Goal: Task Accomplishment & Management: Use online tool/utility

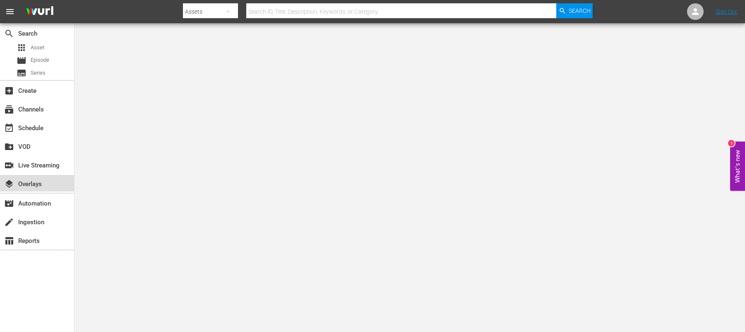
click at [25, 185] on div "layers Overlays" at bounding box center [23, 182] width 46 height 7
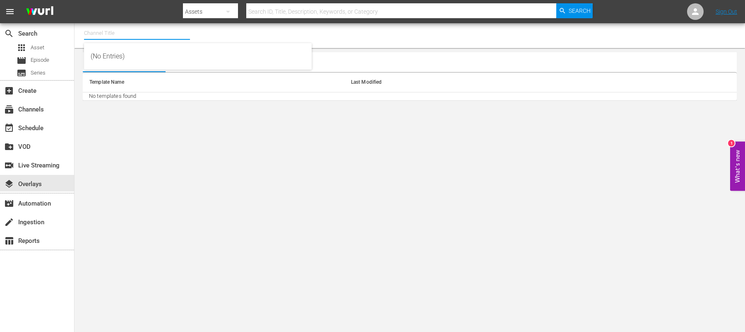
click at [91, 33] on input "text" at bounding box center [137, 33] width 106 height 20
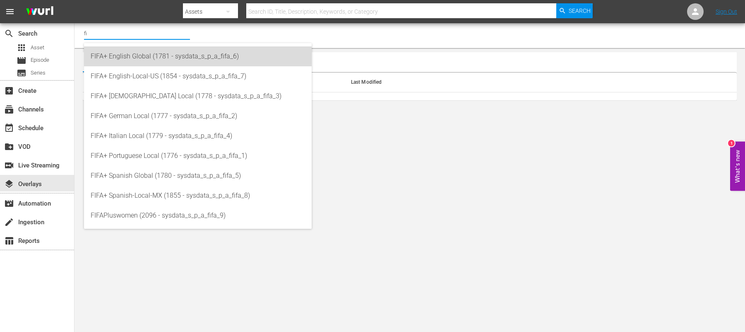
click at [128, 58] on div "FIFA+ English Global (1781 - sysdata_s_p_a_fifa_6)" at bounding box center [198, 56] width 215 height 20
type input "FIFA+ English Global (1781 - sysdata_s_p_a_fifa_6)"
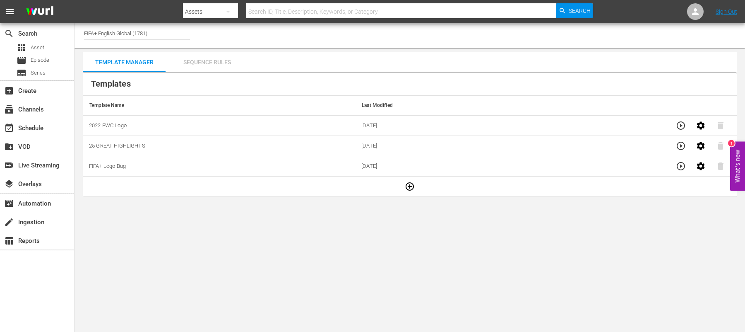
click at [210, 63] on div "Sequence Rules" at bounding box center [207, 62] width 83 height 20
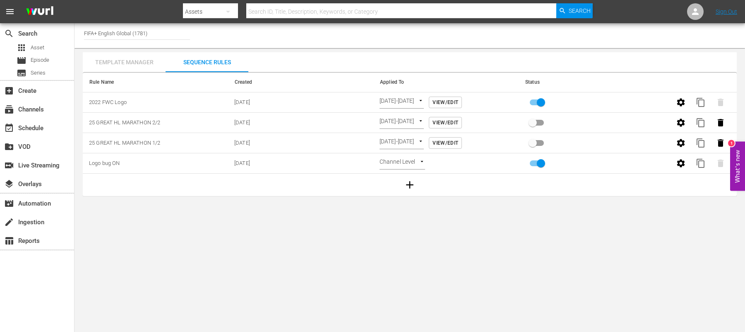
click at [137, 58] on div "Template Manager" at bounding box center [124, 62] width 83 height 20
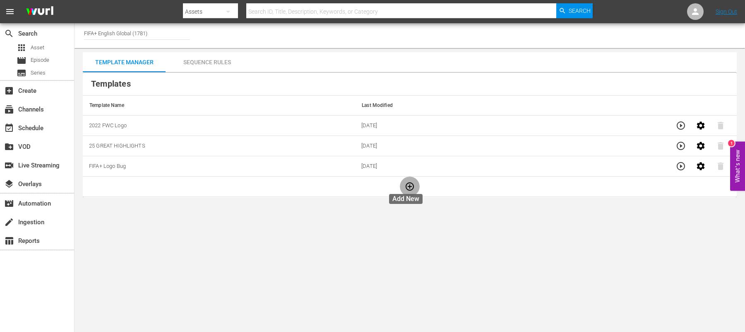
click at [409, 185] on icon "button" at bounding box center [410, 186] width 10 height 10
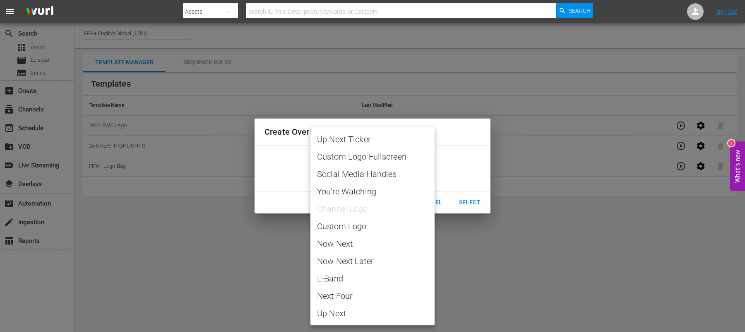
click at [393, 169] on body "menu Search By Assets Search ID, Title, Description, Keywords, or Category Sear…" at bounding box center [372, 166] width 745 height 332
click at [367, 225] on span "Custom Logo" at bounding box center [372, 226] width 111 height 12
type input "Custom Logo"
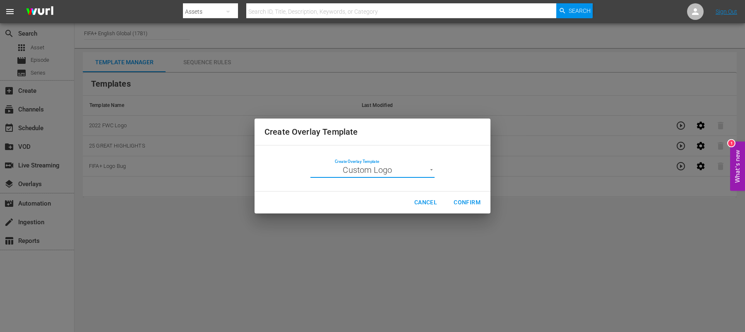
click at [456, 200] on span "Confirm" at bounding box center [467, 202] width 27 height 10
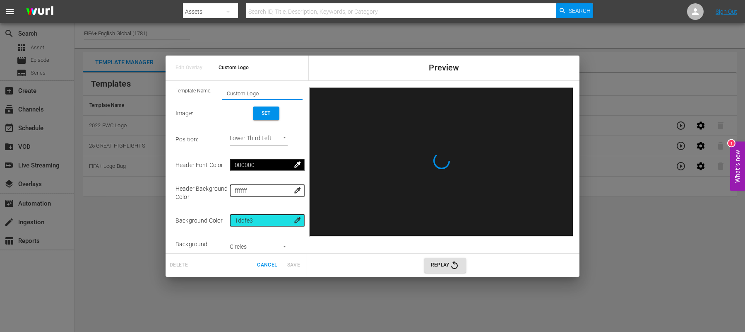
click at [236, 95] on input "Custom Logo" at bounding box center [262, 93] width 81 height 12
drag, startPoint x: 259, startPoint y: 94, endPoint x: 200, endPoint y: 99, distance: 59.8
click at [200, 99] on div "Template Name: Custom Logo" at bounding box center [239, 93] width 127 height 12
type input "FACTS test"
click at [265, 115] on span "Set" at bounding box center [266, 113] width 13 height 9
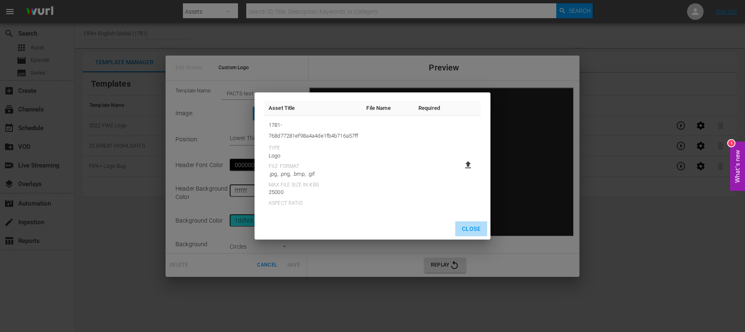
click at [466, 228] on span "Close" at bounding box center [471, 229] width 19 height 10
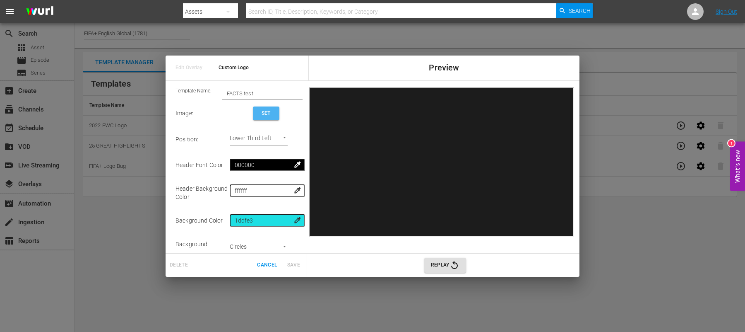
click at [260, 118] on span "Set" at bounding box center [266, 113] width 13 height 9
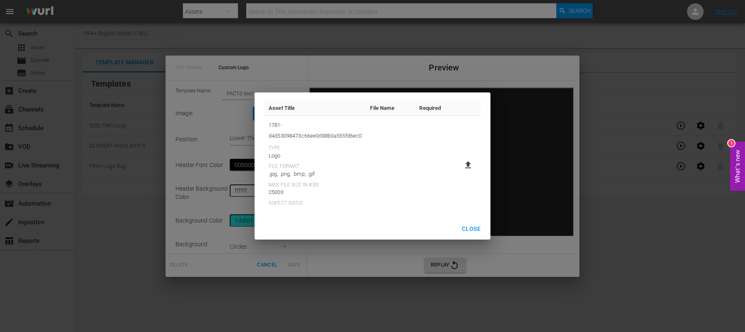
click at [473, 163] on label at bounding box center [468, 164] width 17 height 15
click at [460, 172] on input "file" at bounding box center [460, 172] width 0 height 0
type input "C:\fakepath\ca0a37da-8716-401d-a29d-9a5adf97dca4.jpg"
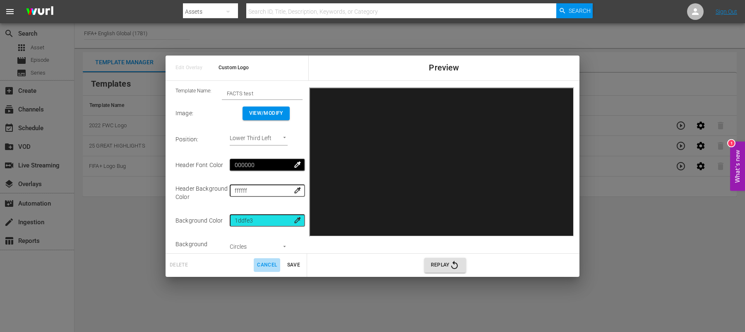
click at [267, 263] on span "Cancel" at bounding box center [267, 264] width 20 height 9
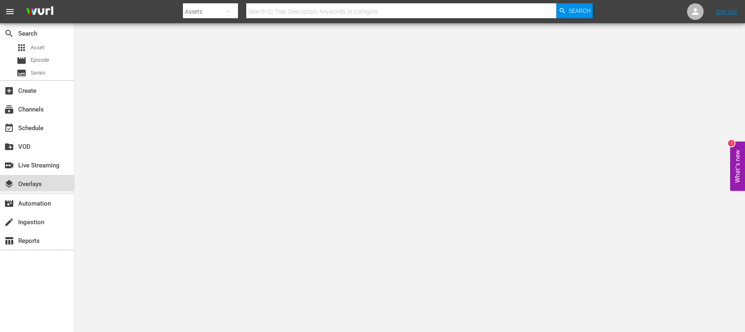
click at [22, 186] on div "layers Overlays" at bounding box center [23, 182] width 46 height 7
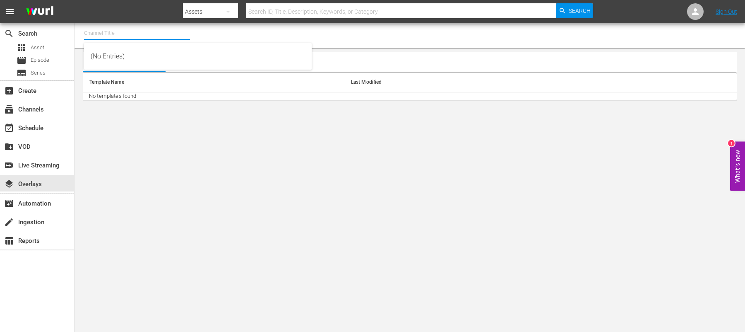
click at [88, 37] on input "text" at bounding box center [137, 33] width 106 height 20
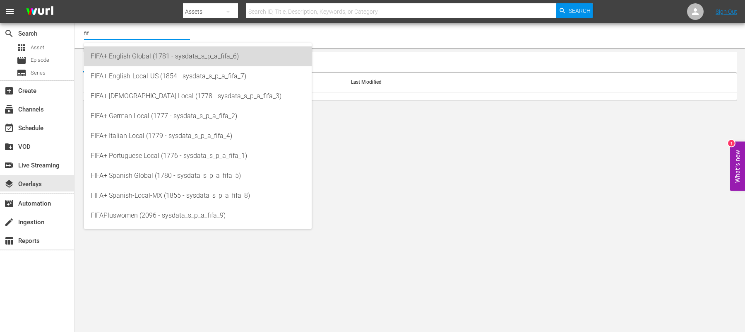
click at [118, 59] on div "FIFA+ English Global (1781 - sysdata_s_p_a_fifa_6)" at bounding box center [198, 56] width 215 height 20
type input "FIFA+ English Global (1781 - sysdata_s_p_a_fifa_6)"
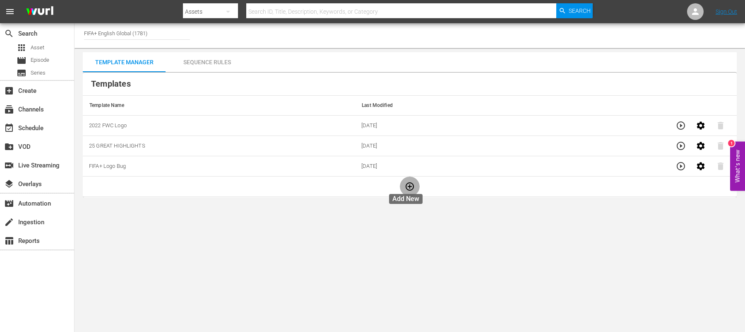
click at [406, 183] on icon "button" at bounding box center [410, 186] width 10 height 10
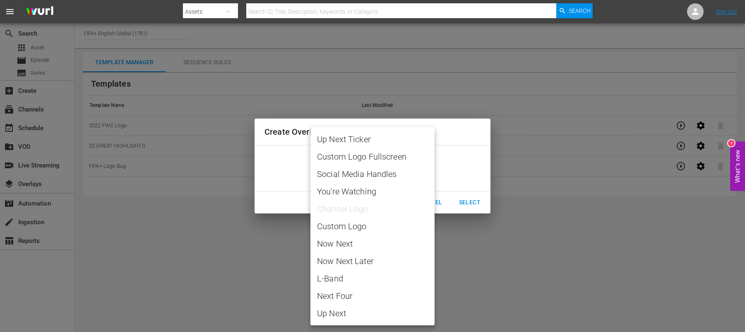
click at [409, 167] on body "menu Search By Assets Search ID, Title, Description, Keywords, or Category Sear…" at bounding box center [372, 166] width 745 height 332
click at [360, 224] on span "Custom Logo" at bounding box center [372, 226] width 111 height 12
type input "Custom Logo"
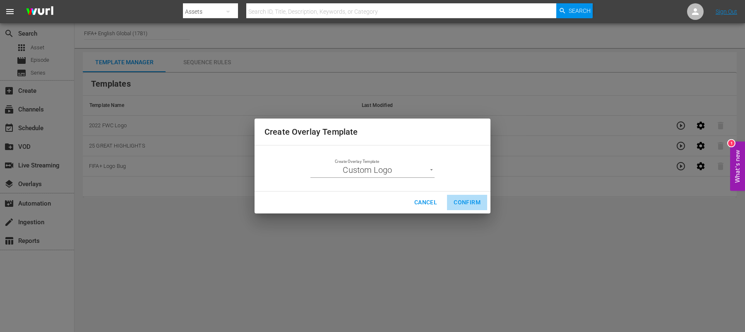
click at [456, 197] on span "Confirm" at bounding box center [467, 202] width 27 height 10
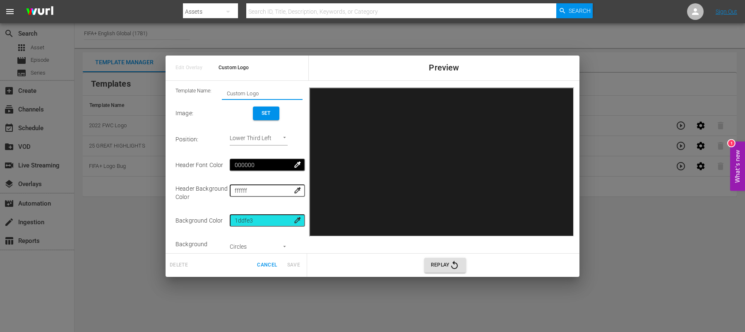
drag, startPoint x: 263, startPoint y: 91, endPoint x: 207, endPoint y: 94, distance: 55.5
click at [207, 94] on div "Template Name: Custom Logo" at bounding box center [239, 93] width 127 height 12
type input "FACTS test"
click at [262, 116] on span "Set" at bounding box center [266, 113] width 13 height 9
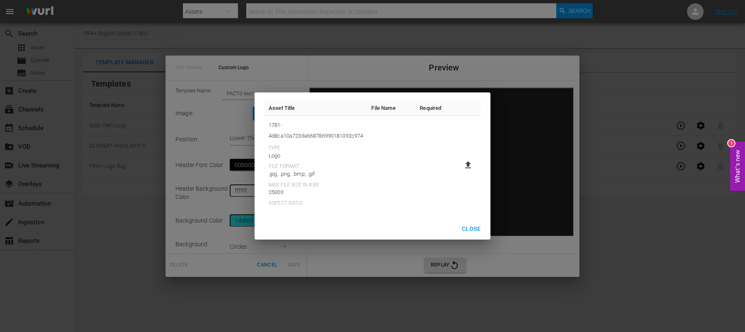
click at [470, 165] on icon at bounding box center [468, 165] width 10 height 10
click at [460, 172] on input "file" at bounding box center [460, 172] width 0 height 0
type input "C:\fakepath\ca0a37da-8716-401d-a29d-9a5adf97dca4.jpg"
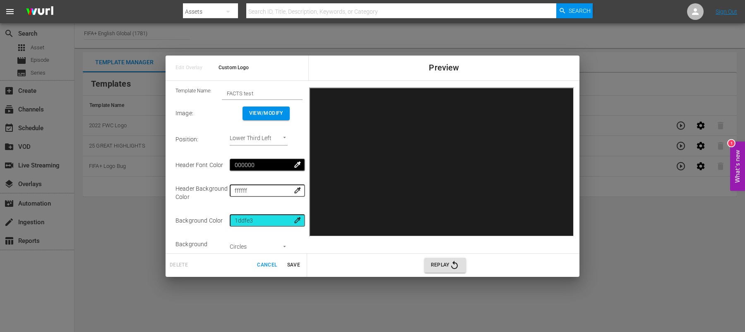
click at [282, 2] on div at bounding box center [388, 3] width 410 height 2
click at [277, 9] on input "text" at bounding box center [401, 12] width 310 height 20
click at [270, 267] on span "Cancel" at bounding box center [267, 264] width 20 height 9
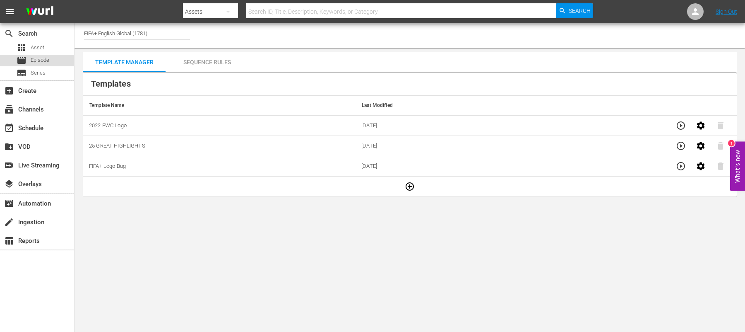
click at [40, 60] on span "Episode" at bounding box center [40, 60] width 19 height 8
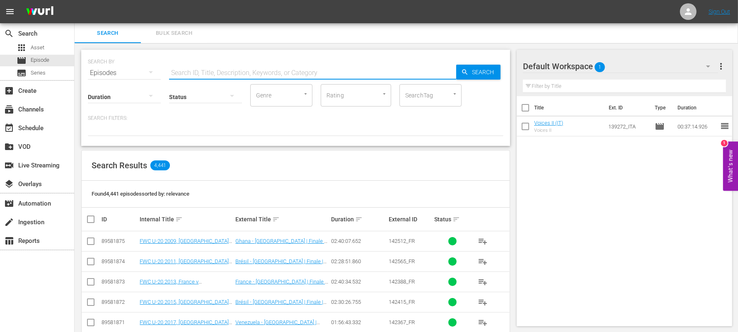
click at [193, 72] on input "text" at bounding box center [312, 73] width 287 height 20
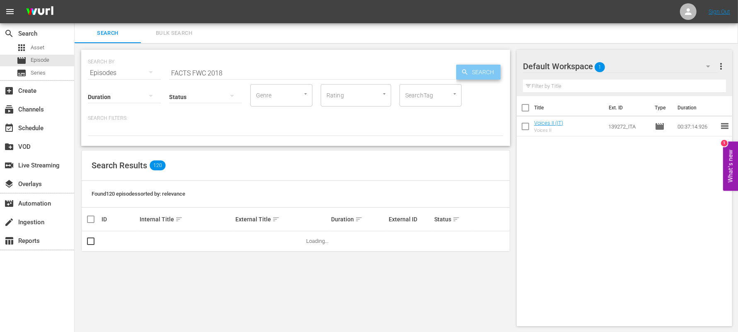
click at [484, 76] on span "Search" at bounding box center [484, 72] width 32 height 15
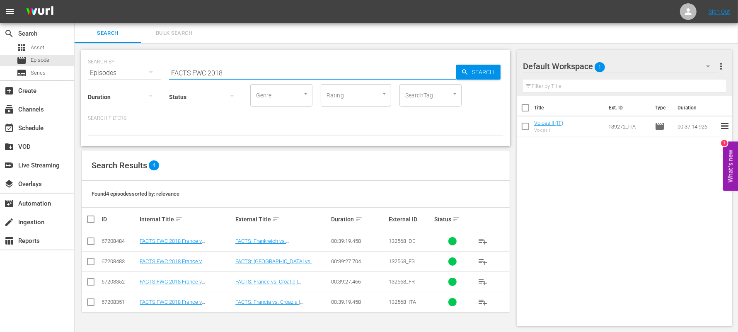
click at [227, 73] on input "FACTS FWC 2018" at bounding box center [312, 73] width 287 height 20
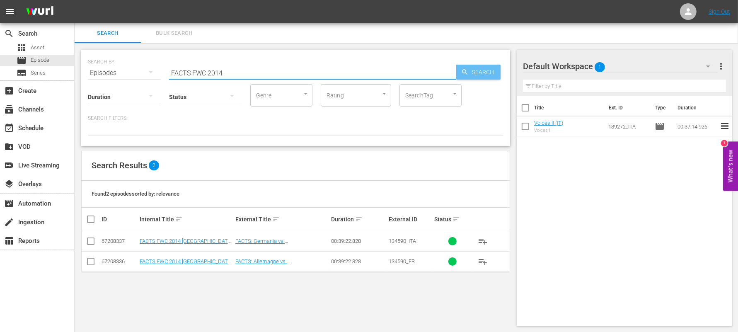
type input "FACTS FWC 2014"
click at [476, 73] on span "Search" at bounding box center [484, 72] width 32 height 15
